Goal: Information Seeking & Learning: Compare options

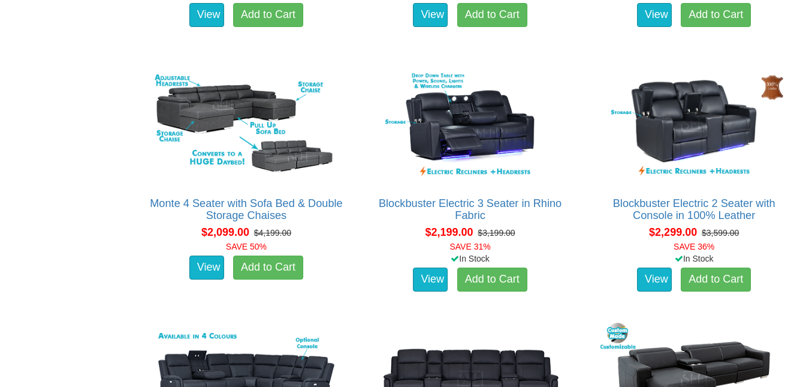
scroll to position [1199, 0]
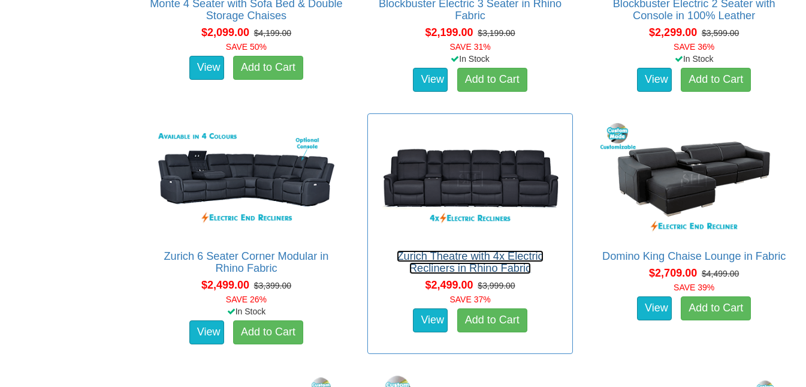
click at [484, 267] on link "Zurich Theatre with 4x Electric Recliners in Rhino Fabric" at bounding box center [470, 262] width 146 height 24
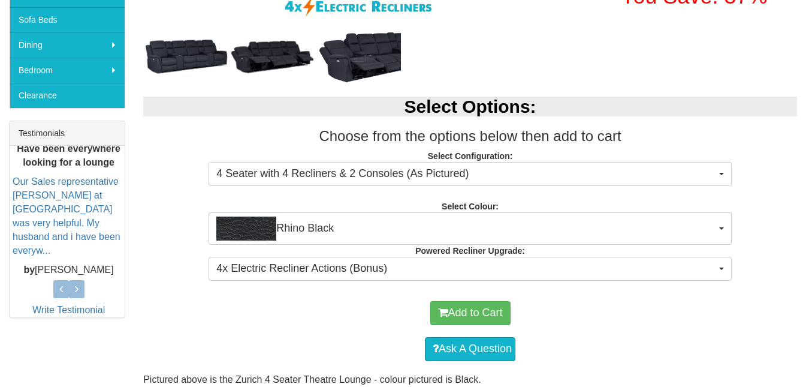
scroll to position [400, 0]
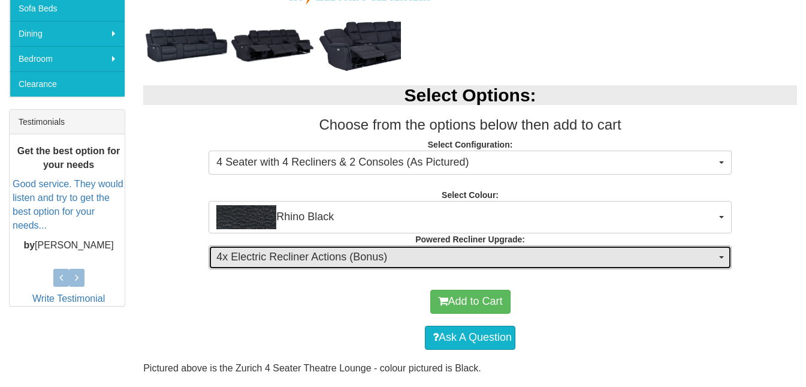
click at [441, 252] on span "4x Electric Recliner Actions (Bonus)" at bounding box center [466, 257] width 500 height 16
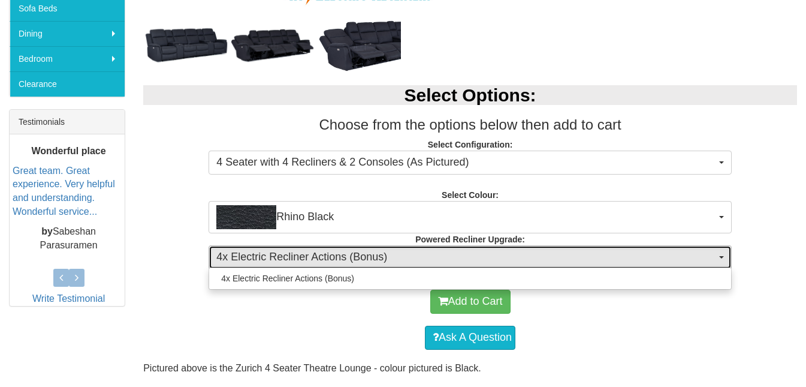
click at [441, 252] on span "4x Electric Recliner Actions (Bonus)" at bounding box center [466, 257] width 500 height 16
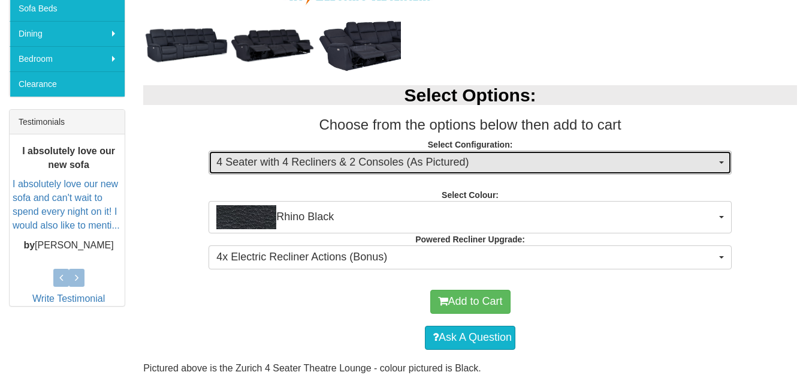
click at [501, 159] on span "4 Seater with 4 Recliners & 2 Consoles (As Pictured)" at bounding box center [466, 163] width 500 height 16
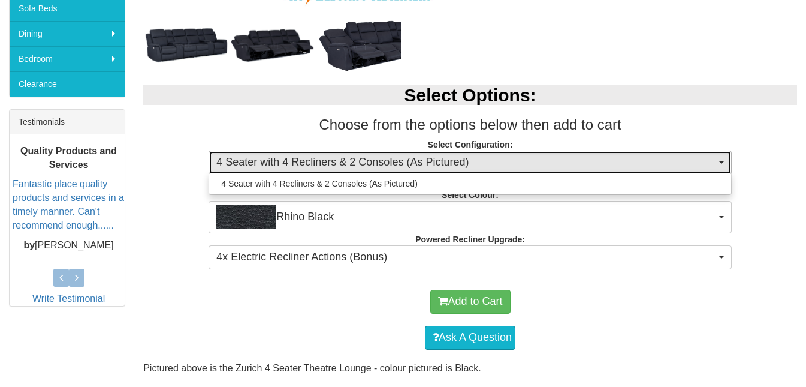
click at [502, 159] on span "4 Seater with 4 Recliners & 2 Consoles (As Pictured)" at bounding box center [466, 163] width 500 height 16
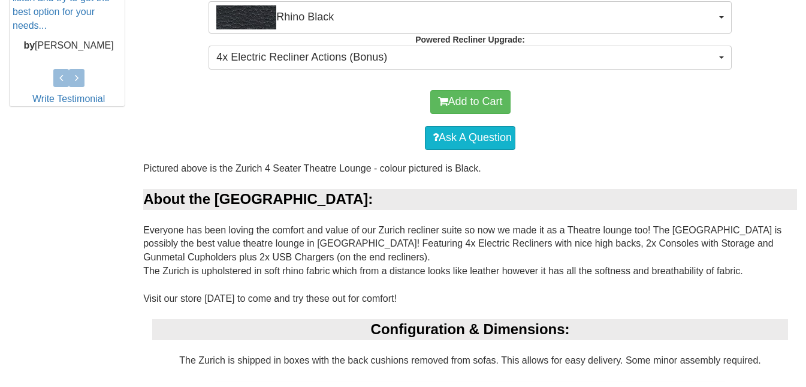
scroll to position [0, 0]
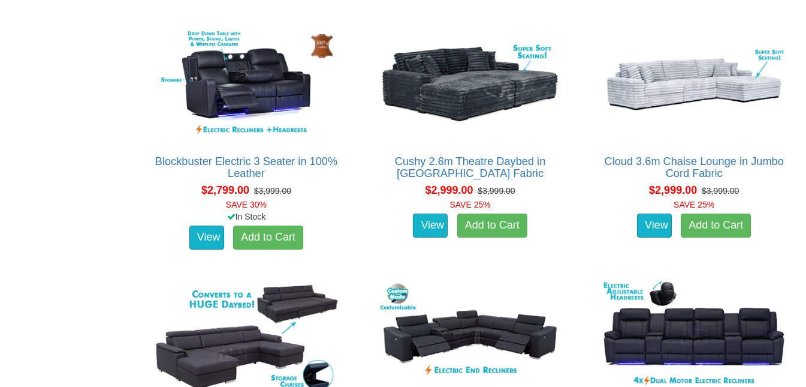
scroll to position [1998, 0]
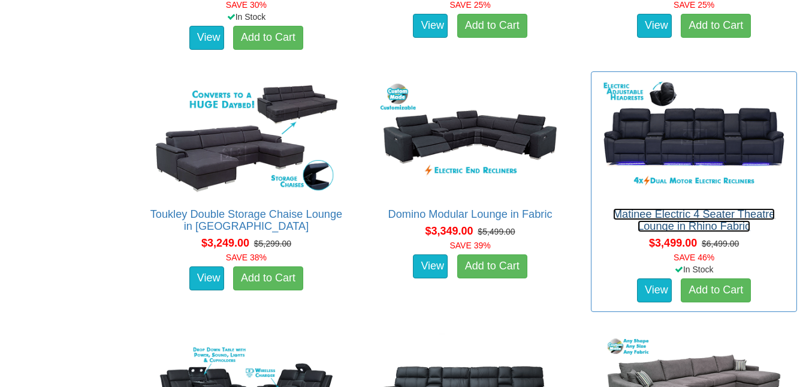
click at [727, 218] on link "Matinee Electric 4 Seater Theatre Lounge in Rhino Fabric" at bounding box center [694, 220] width 162 height 24
